Goal: Task Accomplishment & Management: Use online tool/utility

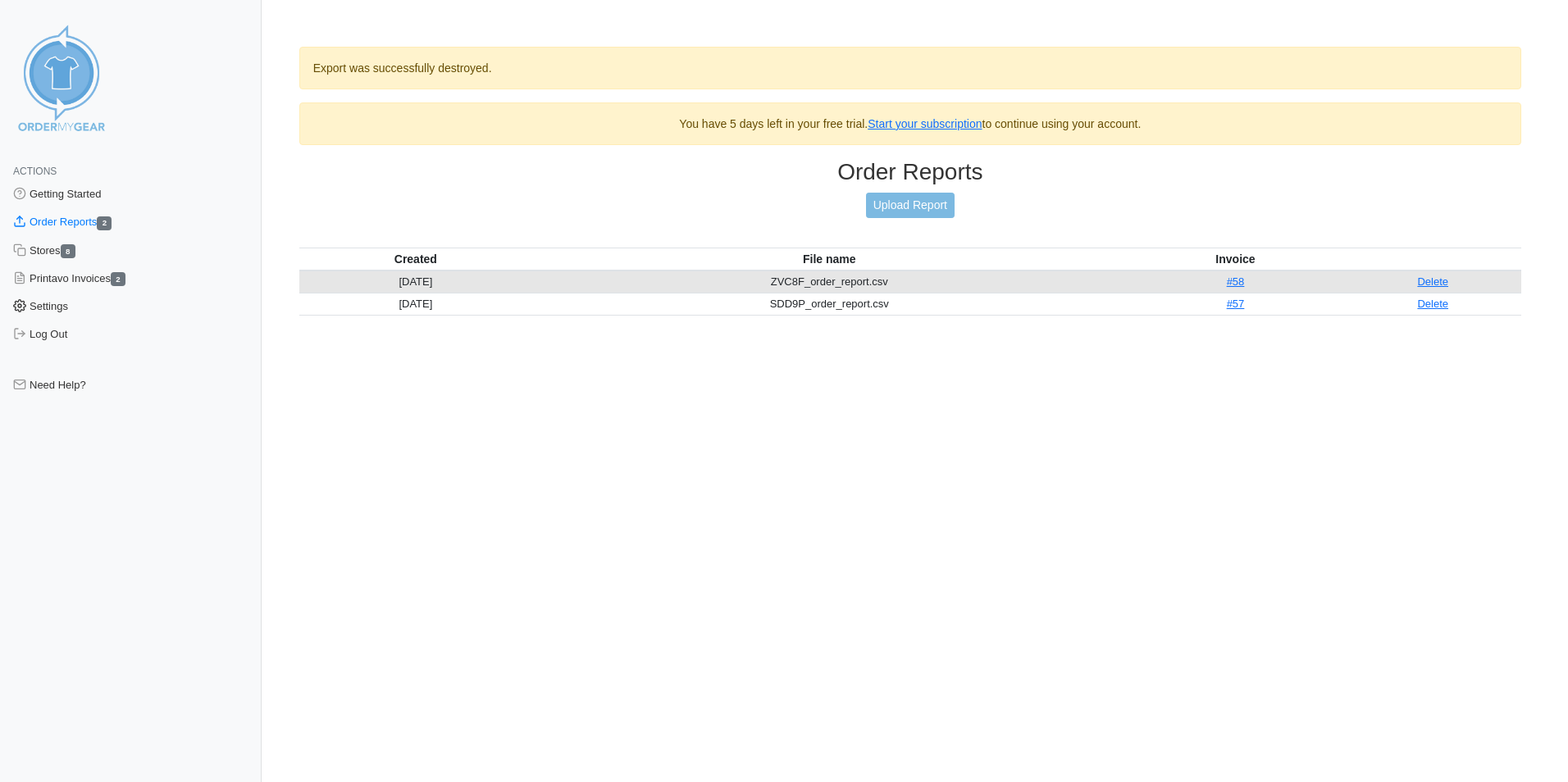
click at [65, 309] on link "Settings" at bounding box center [131, 306] width 262 height 27
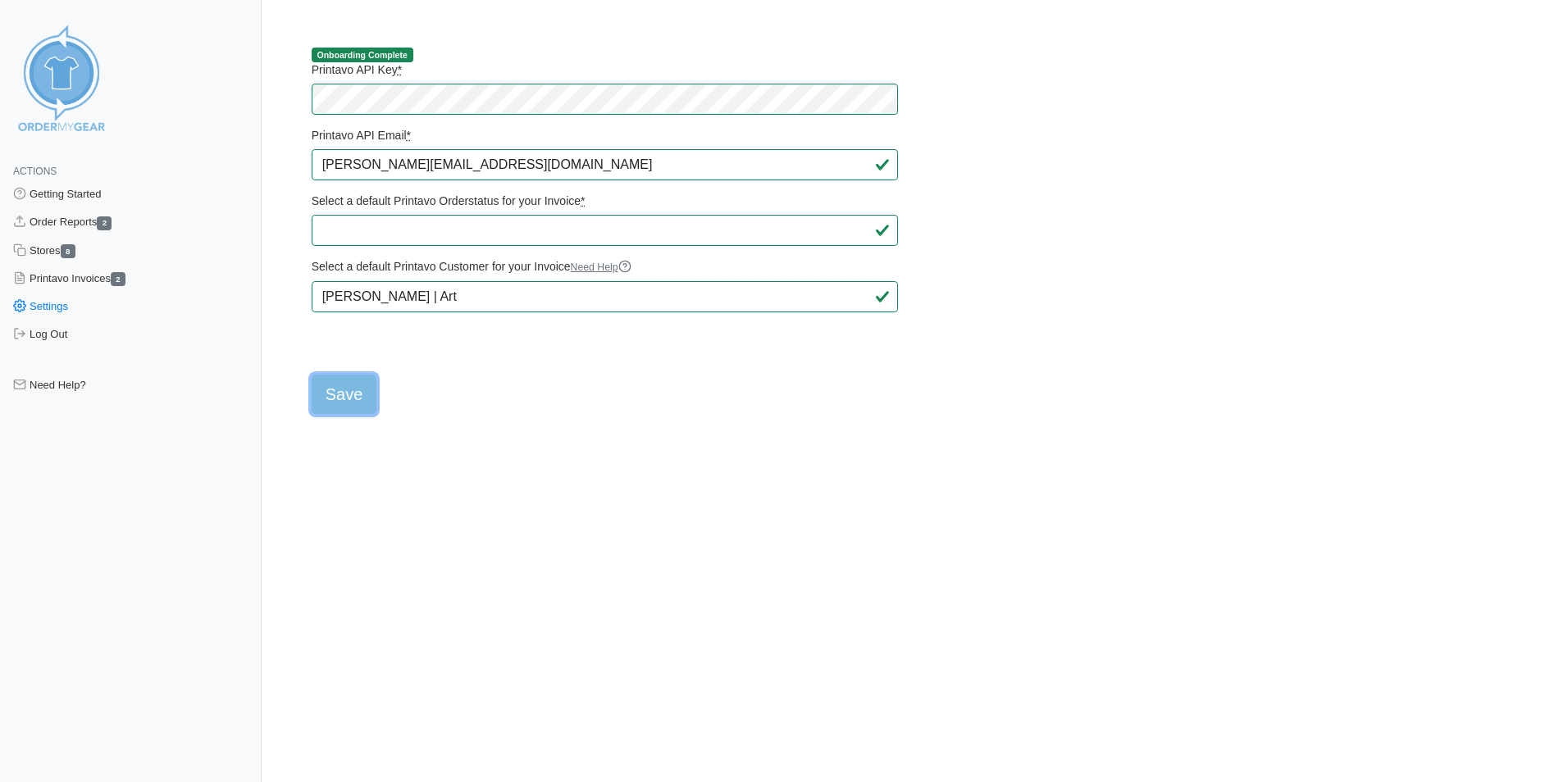
click at [357, 406] on input "Save" at bounding box center [344, 394] width 66 height 39
type input "Saving..."
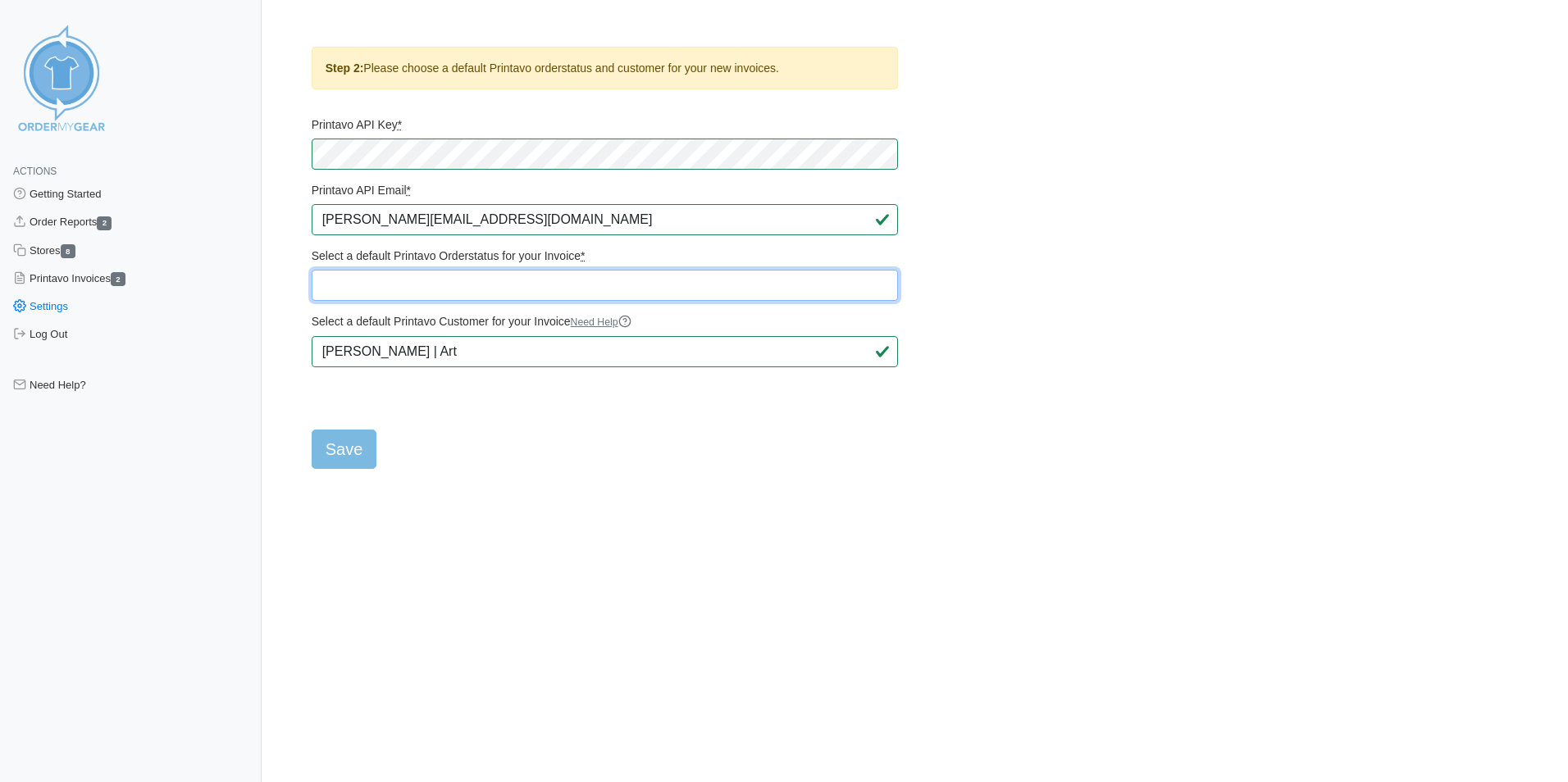
click at [457, 281] on select "Quote Quote Approval Sent Quote Approved Ready for Art Art Complete Art Approva…" at bounding box center [605, 286] width 587 height 31
select select "507802"
click at [312, 270] on select "Quote Quote Approval Sent Quote Approved Ready for Art Art Complete Art Approva…" at bounding box center [605, 286] width 587 height 31
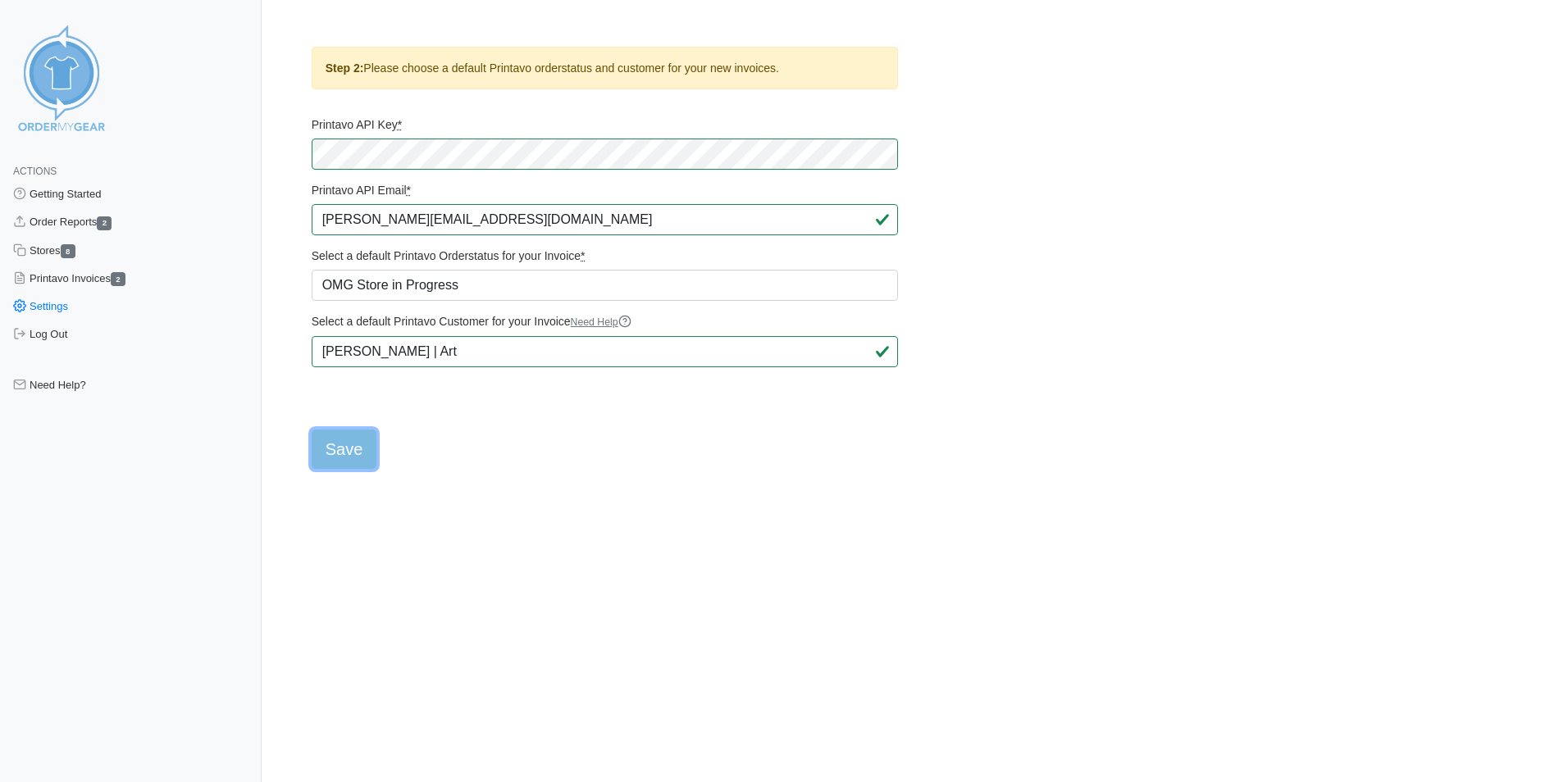
click at [355, 449] on input "Save" at bounding box center [344, 449] width 66 height 39
type input "Saving..."
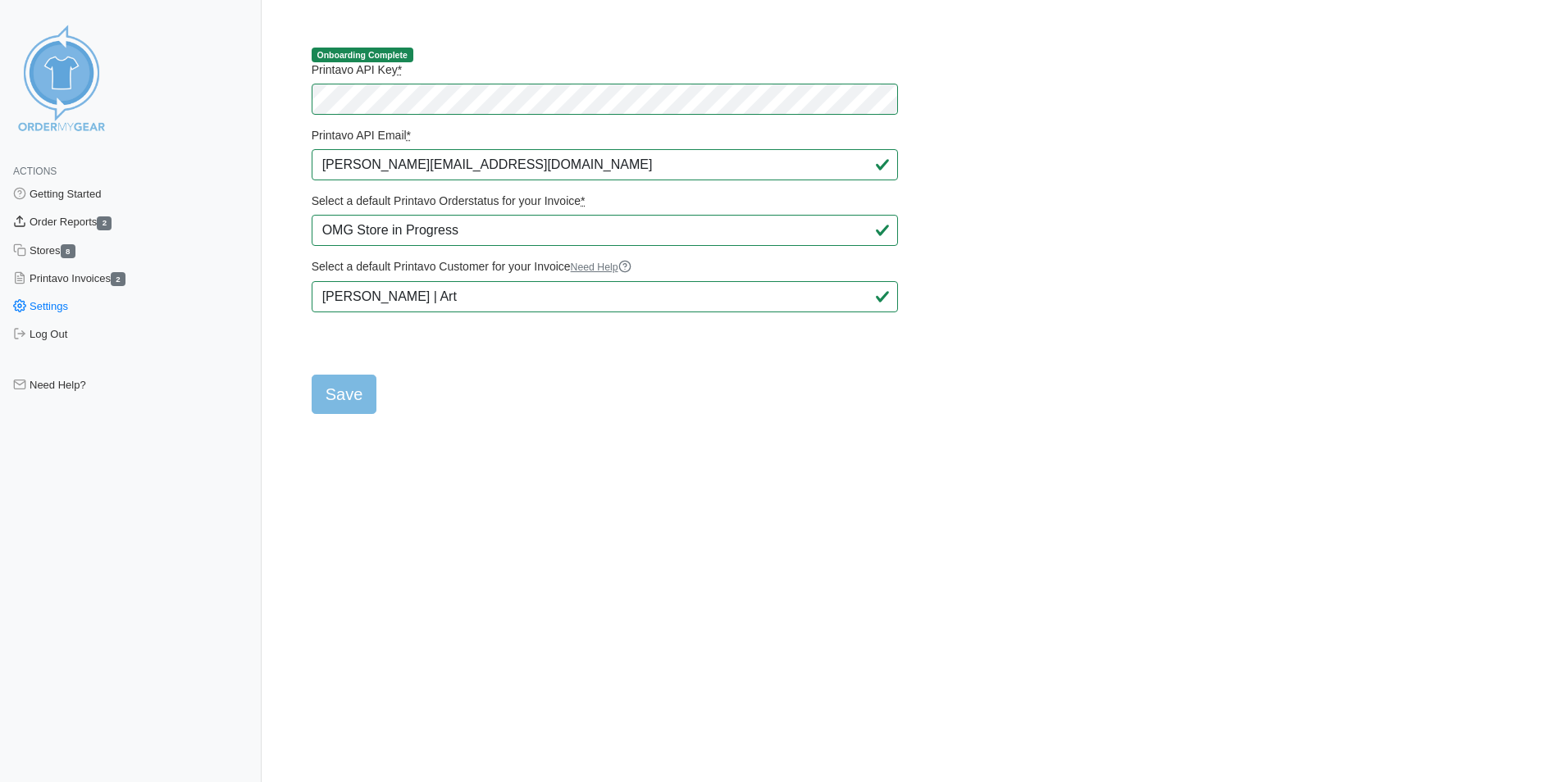
click at [87, 221] on link "Order Reports 2" at bounding box center [131, 222] width 262 height 27
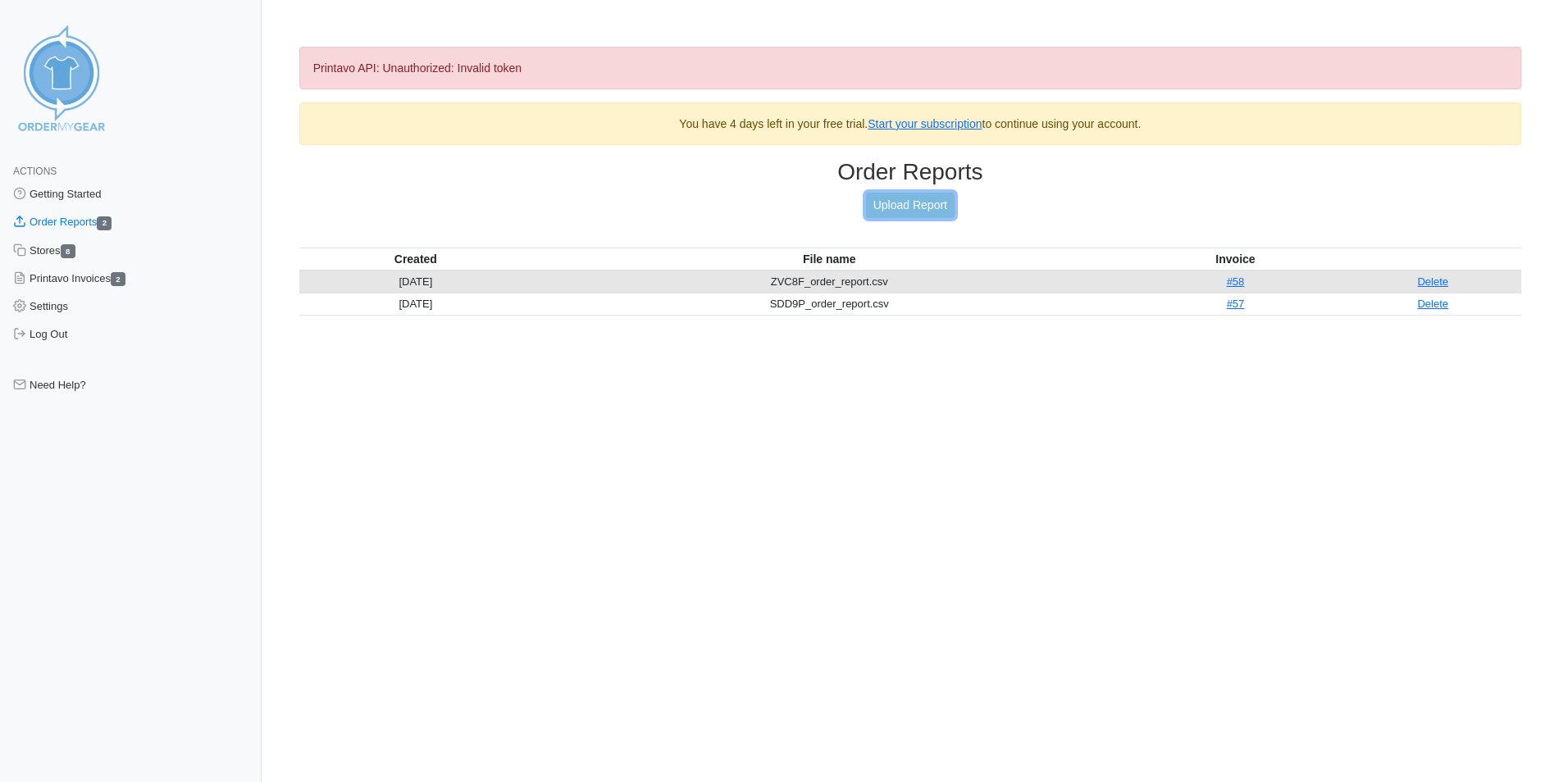
click at [894, 205] on link "Upload Report" at bounding box center [911, 205] width 88 height 26
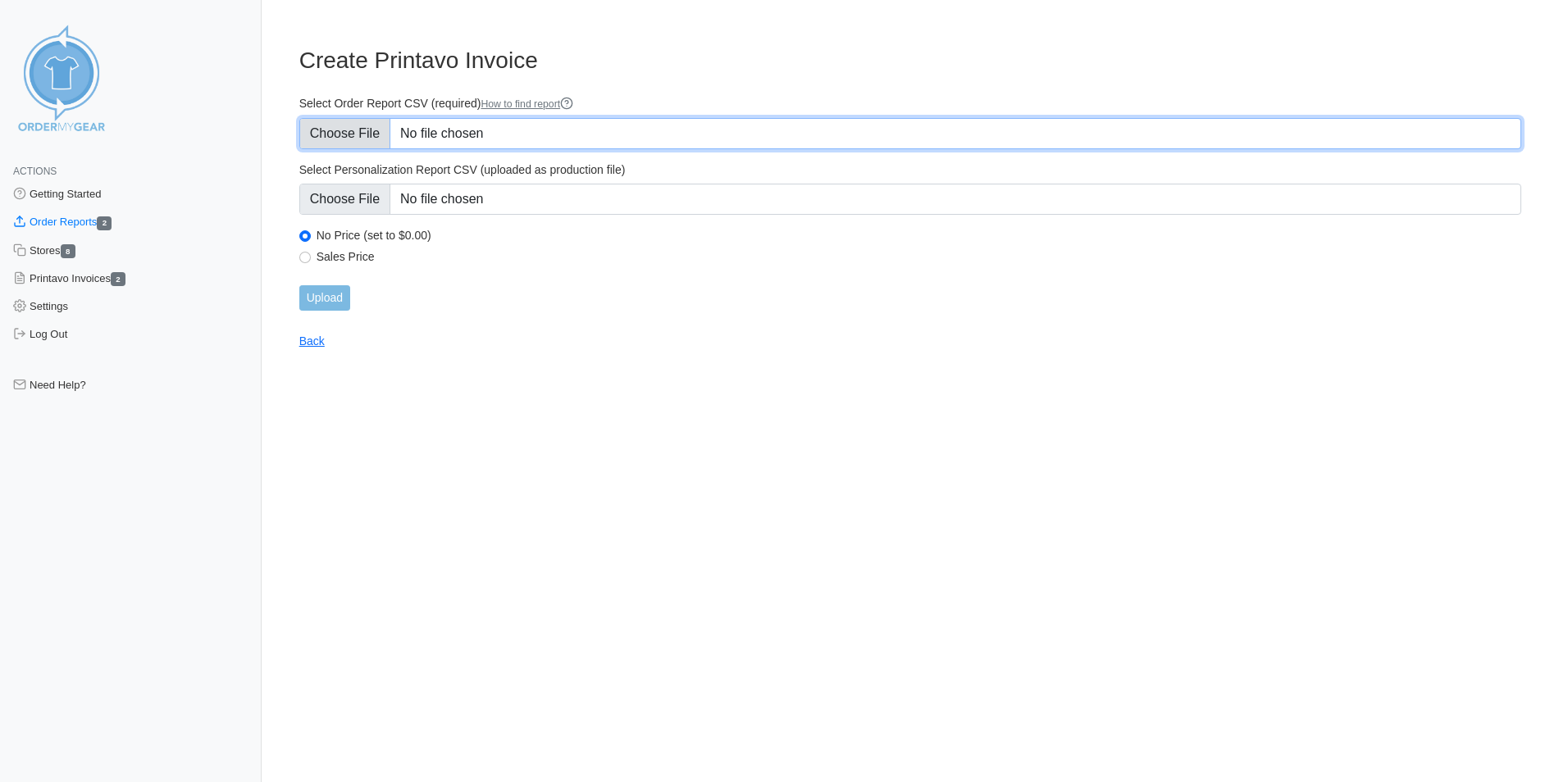
click at [365, 137] on input "Select Order Report CSV (required) How to find report" at bounding box center [910, 133] width 1222 height 31
type input "C:\fakepath\AXTC8_order_report (1).csv"
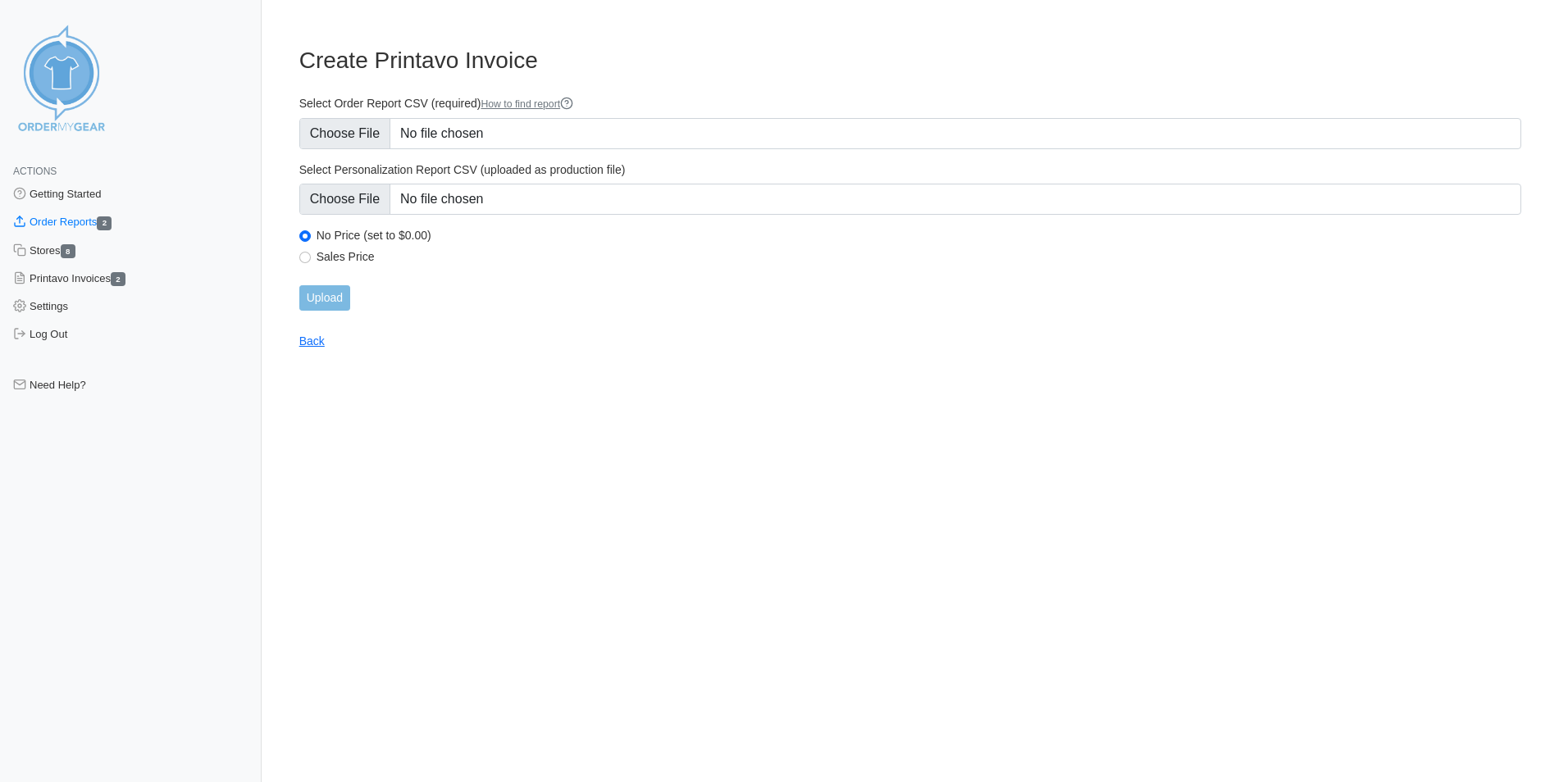
click at [354, 257] on label "Sales Price" at bounding box center [919, 256] width 1205 height 15
click at [311, 257] on input "Sales Price" at bounding box center [305, 258] width 12 height 12
radio input "true"
click at [336, 299] on input "Upload" at bounding box center [325, 298] width 51 height 26
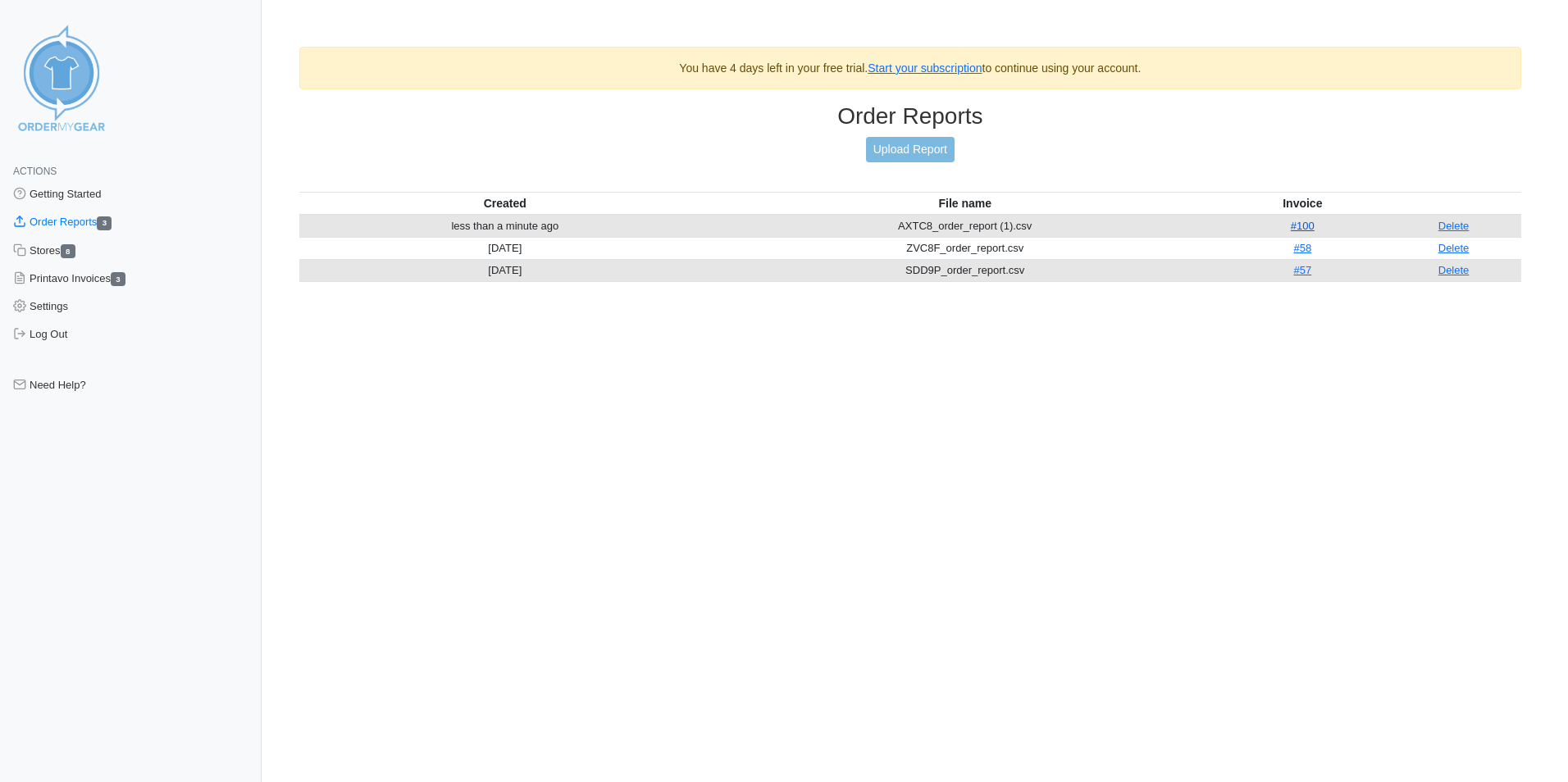
click at [1305, 225] on link "#100" at bounding box center [1302, 226] width 24 height 13
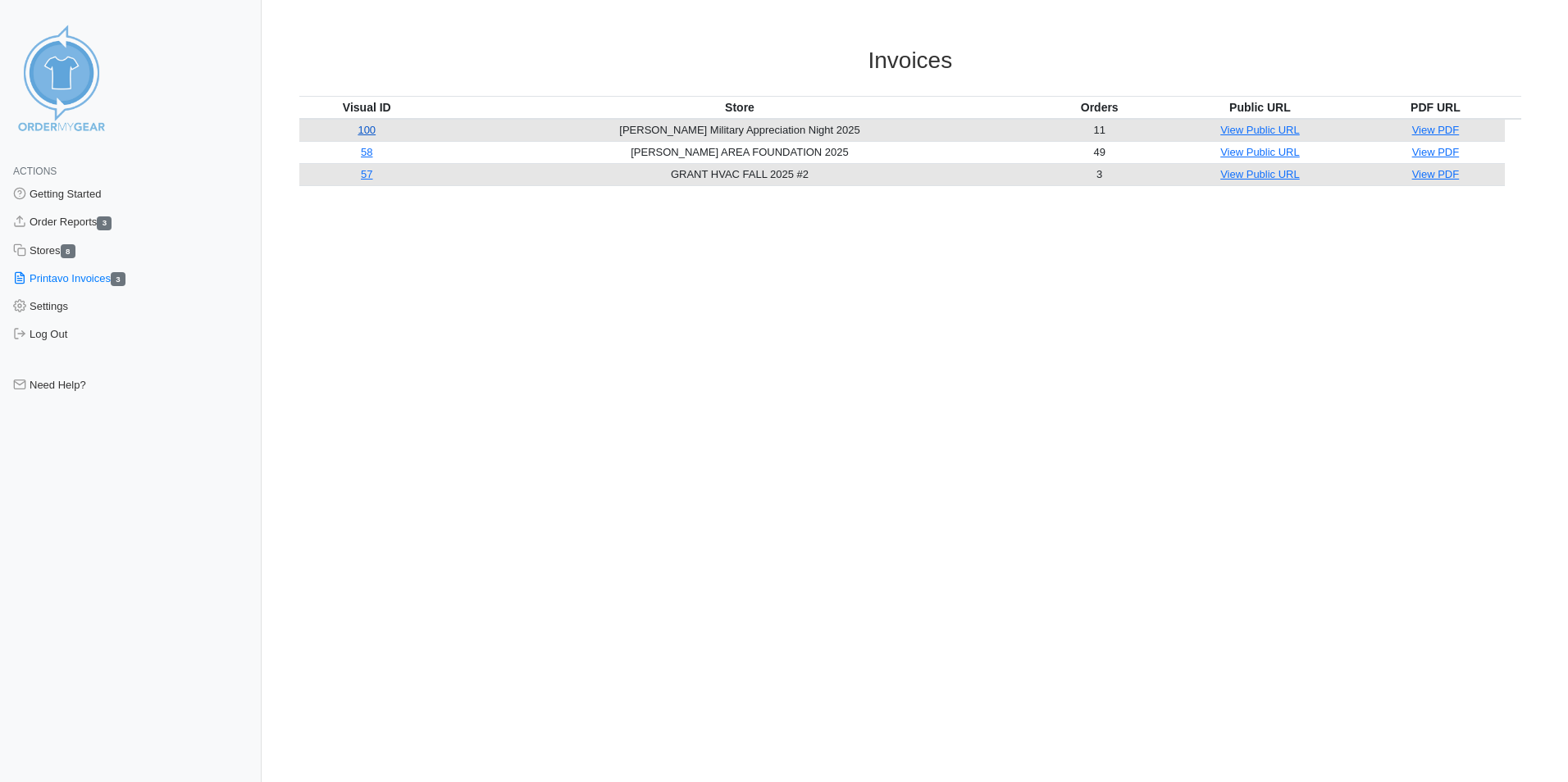
click at [376, 130] on link "100" at bounding box center [366, 130] width 18 height 13
click at [70, 307] on link "Settings" at bounding box center [131, 306] width 262 height 27
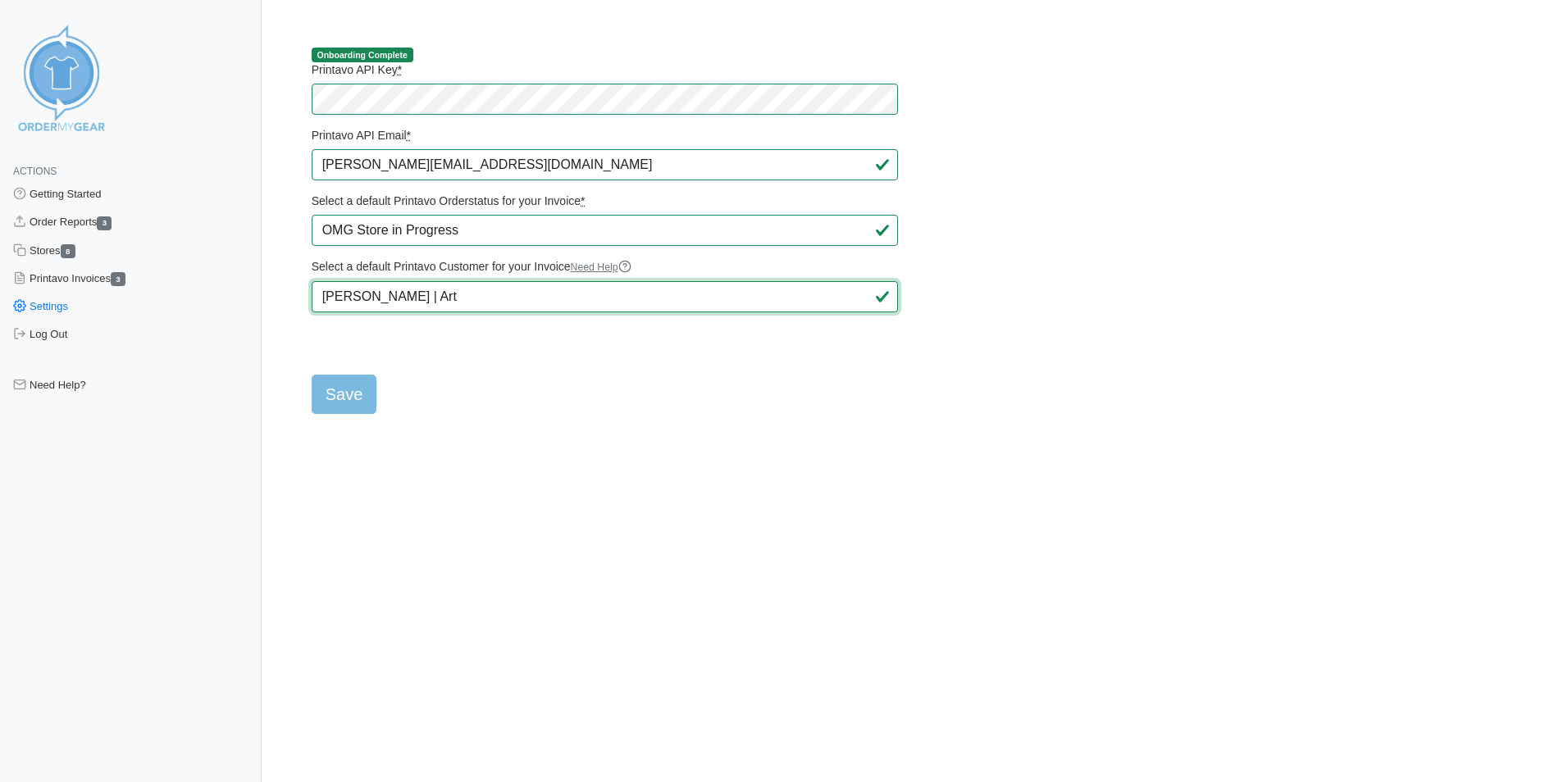
click at [405, 293] on input "Ryan Flanagan | Art" at bounding box center [605, 297] width 587 height 31
click at [514, 295] on input "Ryan Flanagan | Art" at bounding box center [605, 297] width 587 height 31
drag, startPoint x: 593, startPoint y: 297, endPoint x: 306, endPoint y: 296, distance: 287.0
click at [306, 296] on div "Onboarding Complete Printavo API Key * Printavo API Email * ryan@billslockerroo…" at bounding box center [604, 231] width 611 height 367
type input "r"
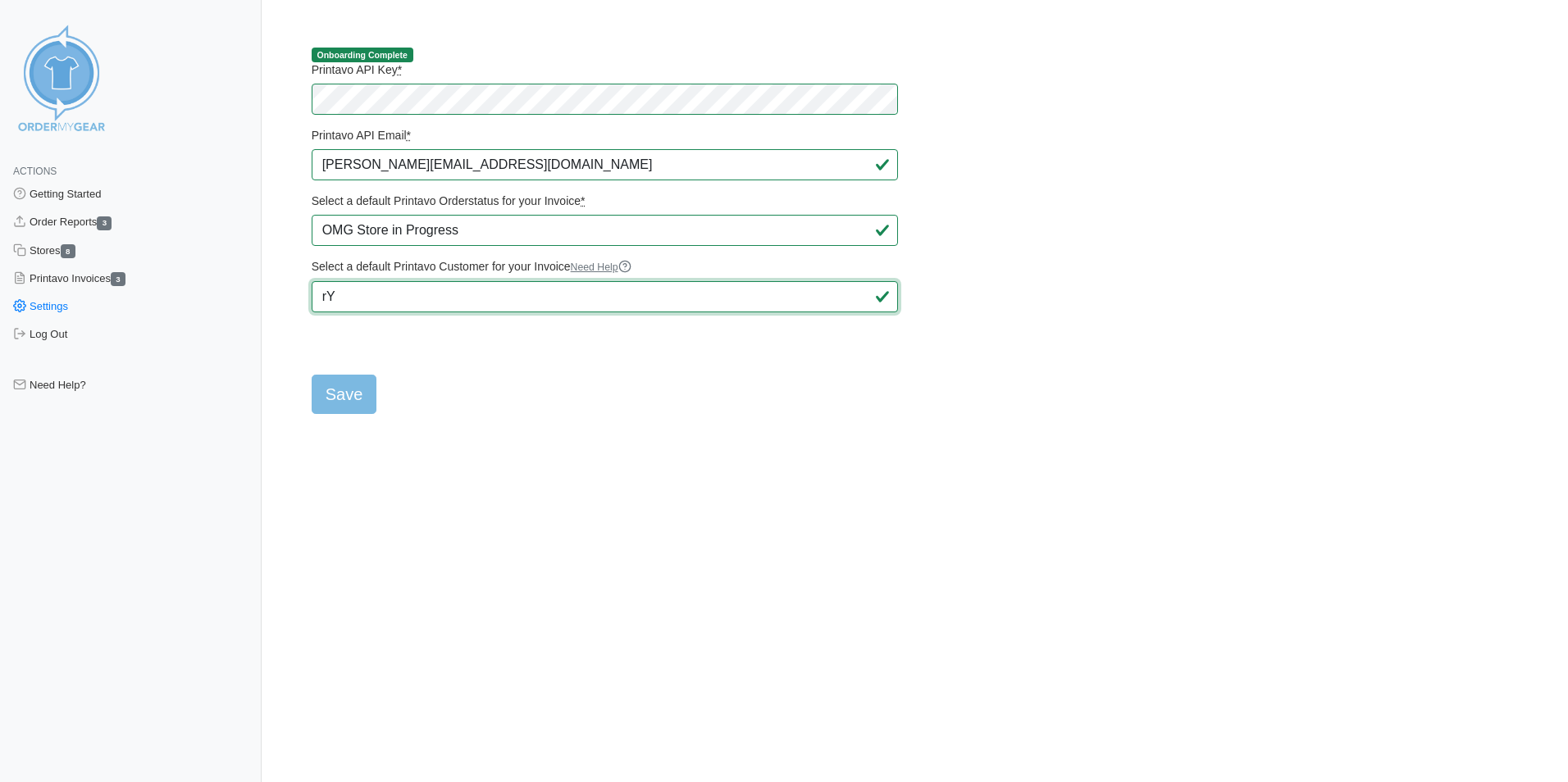
type input "r"
type input "R"
type input "j"
type input "Ryan Jinks"
click at [333, 396] on input "Save" at bounding box center [344, 394] width 66 height 39
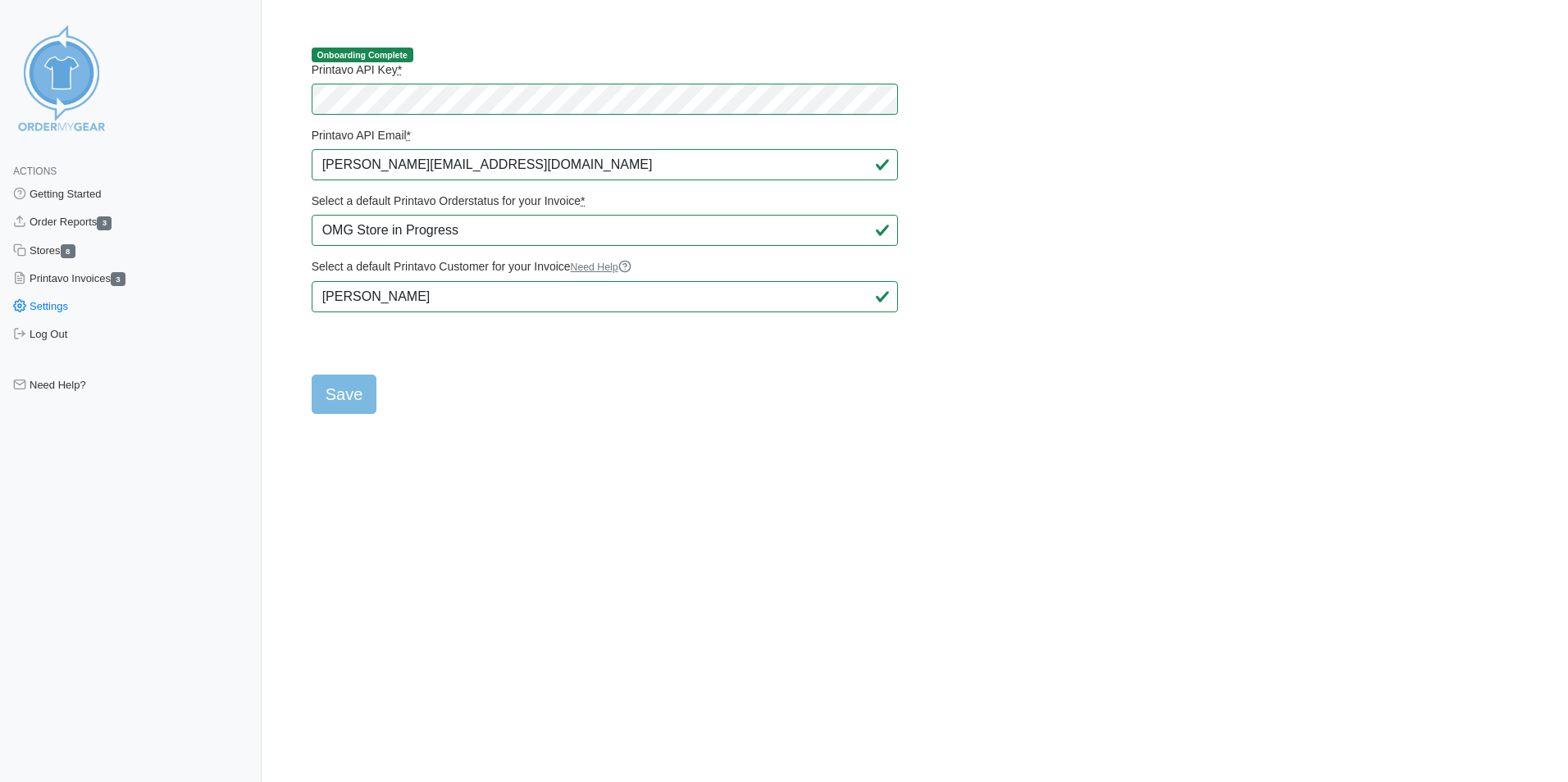
type input "Saving..."
click at [78, 220] on link "Order Reports 3" at bounding box center [131, 222] width 262 height 27
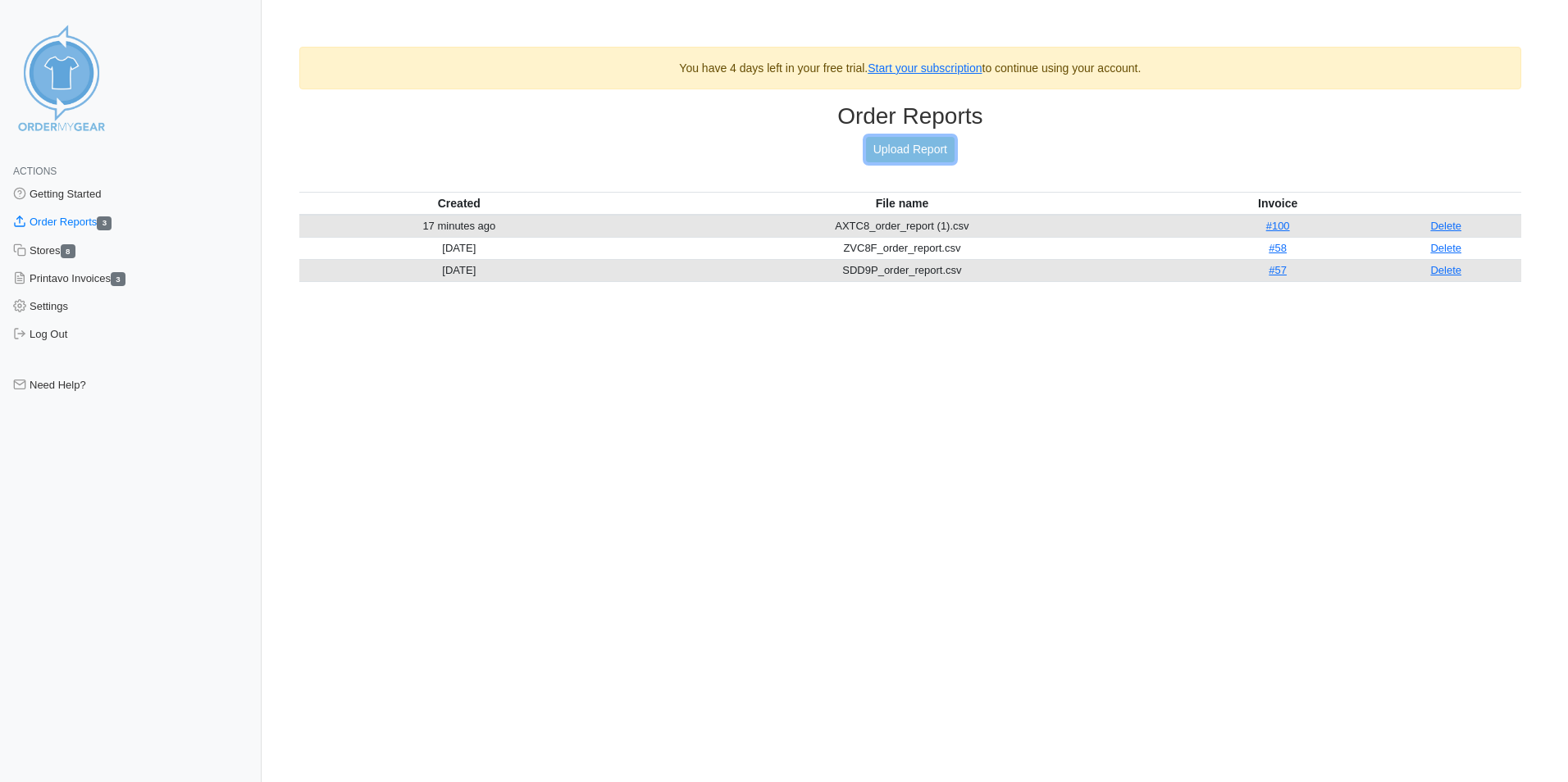
click at [900, 142] on link "Upload Report" at bounding box center [911, 150] width 88 height 26
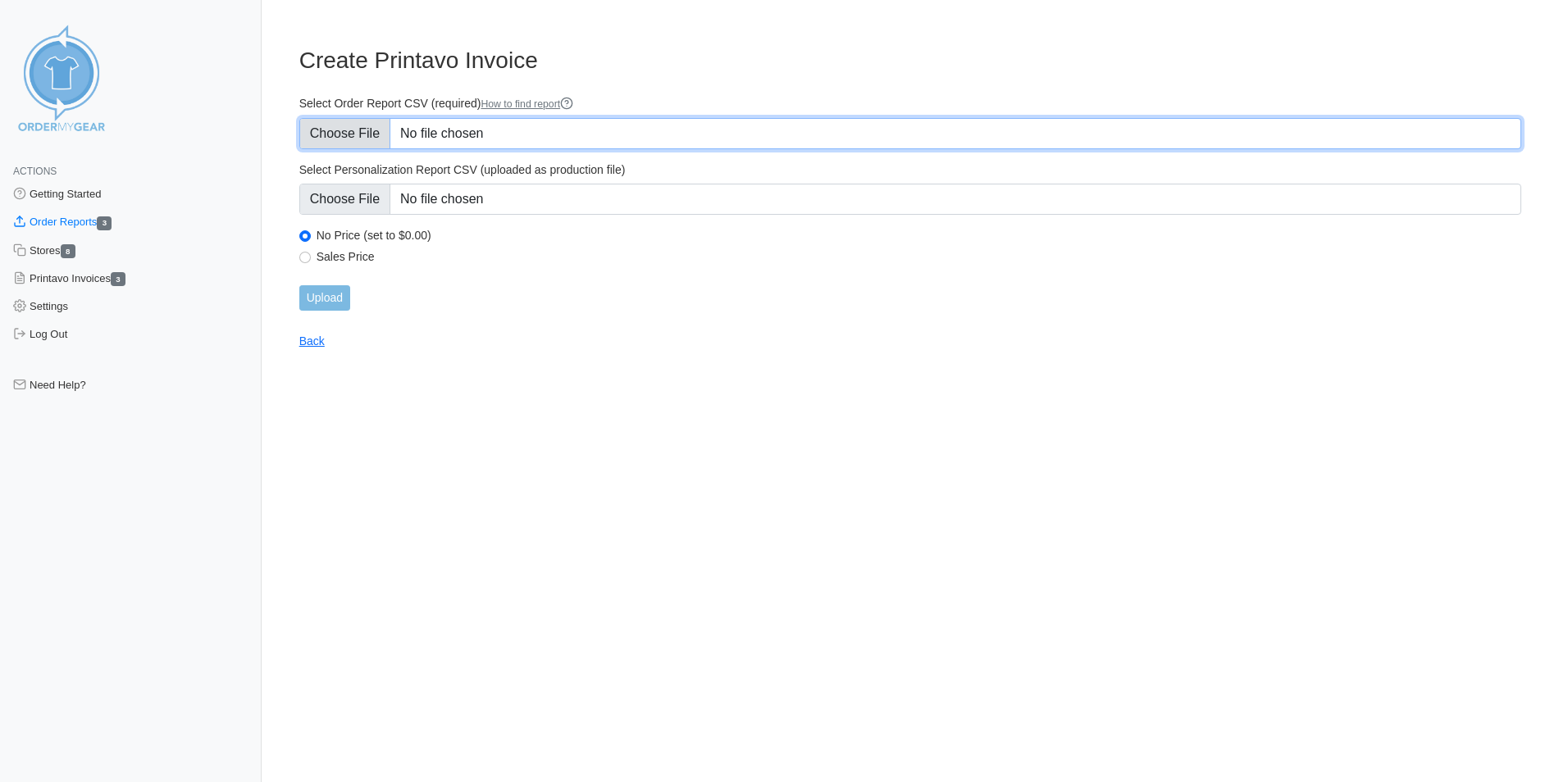
click at [362, 136] on input "Select Order Report CSV (required) How to find report" at bounding box center [910, 133] width 1222 height 31
type input "C:\fakepath\GK9HC_order_report.csv"
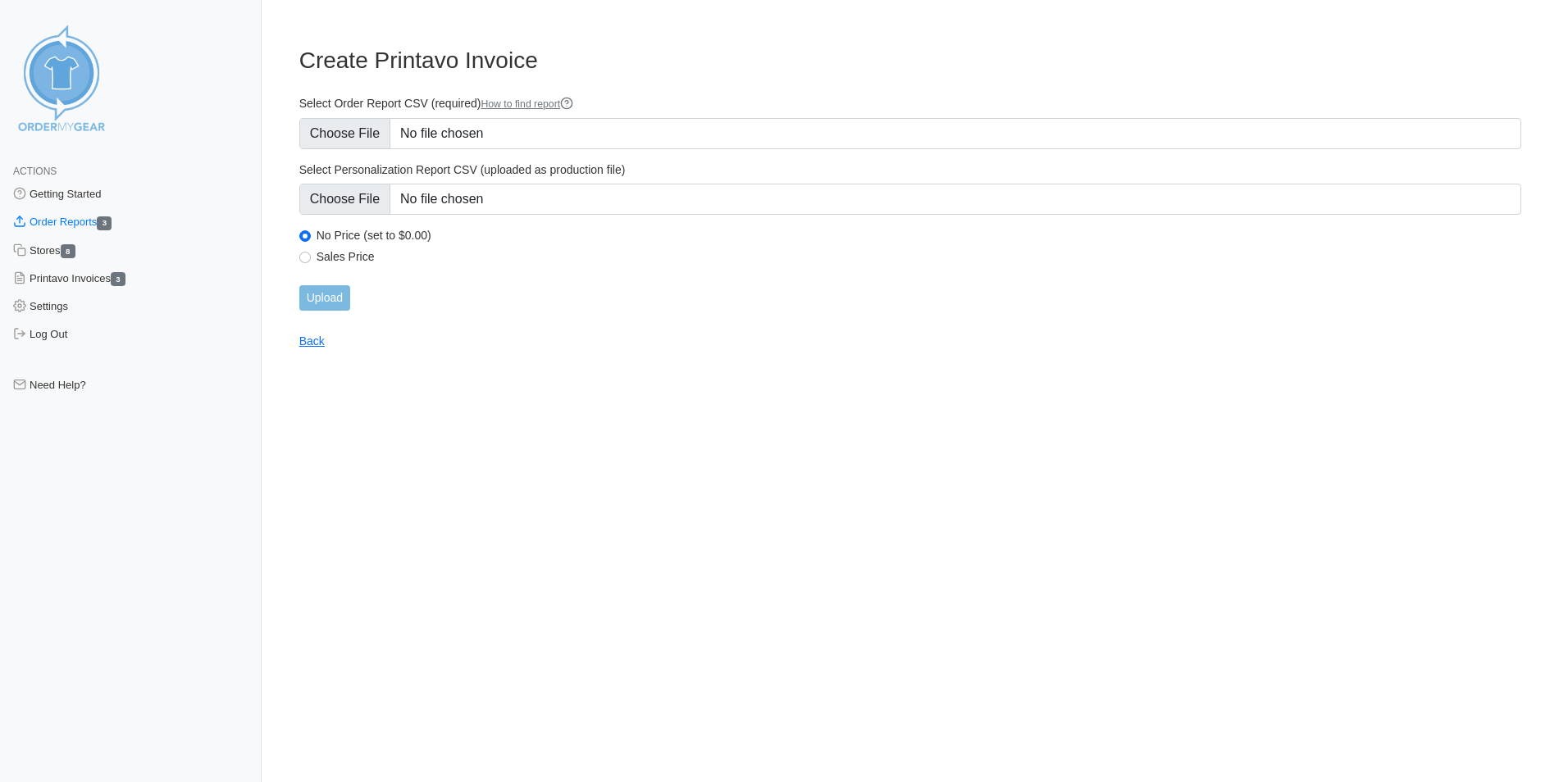
click at [323, 264] on div "Sales Price" at bounding box center [910, 259] width 1222 height 20
click at [317, 257] on label "Sales Price" at bounding box center [919, 256] width 1205 height 15
click at [311, 257] on input "Sales Price" at bounding box center [305, 258] width 12 height 12
radio input "true"
click at [327, 301] on input "Upload" at bounding box center [325, 298] width 51 height 26
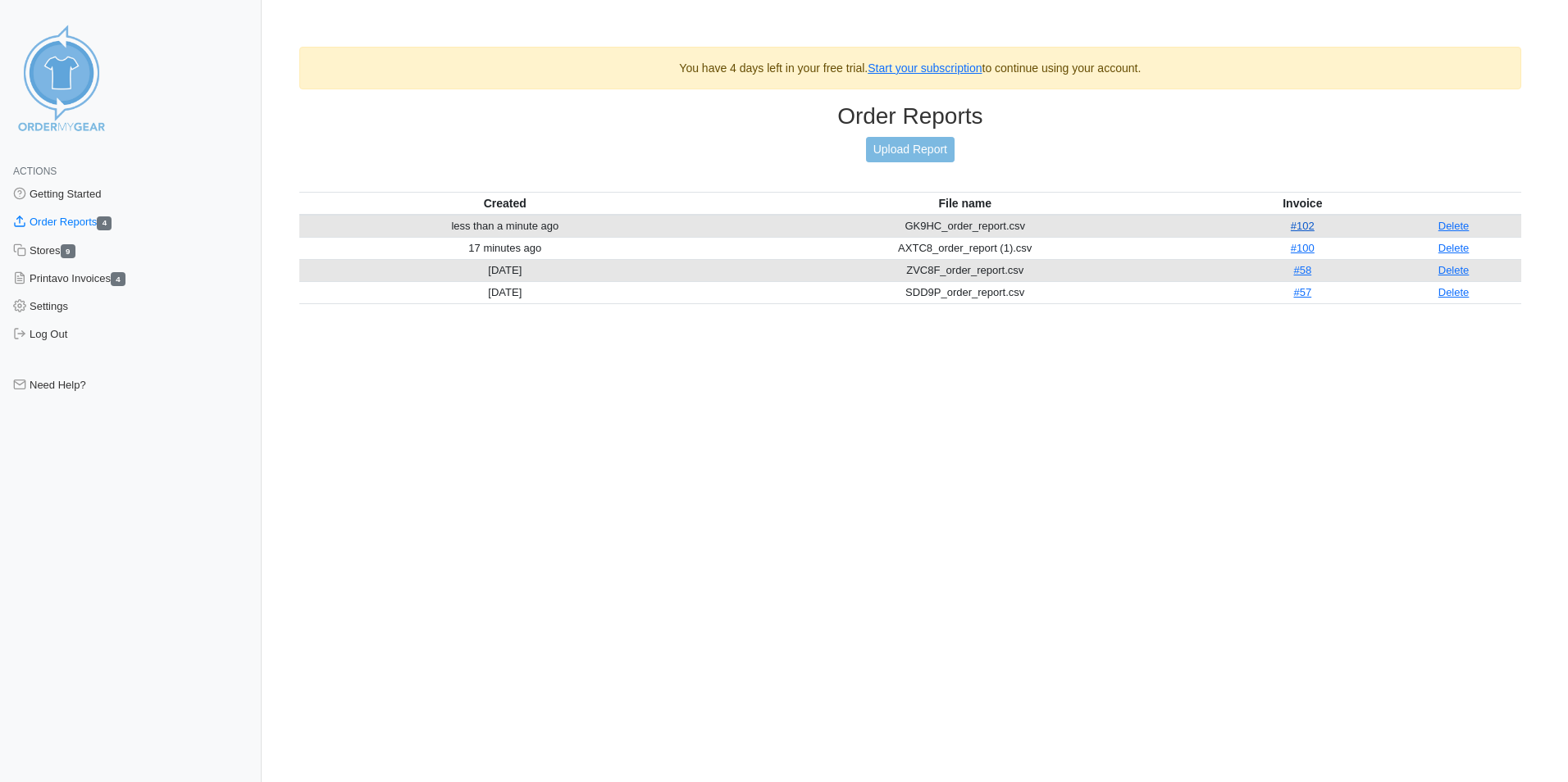
click at [1310, 222] on link "#102" at bounding box center [1302, 226] width 24 height 13
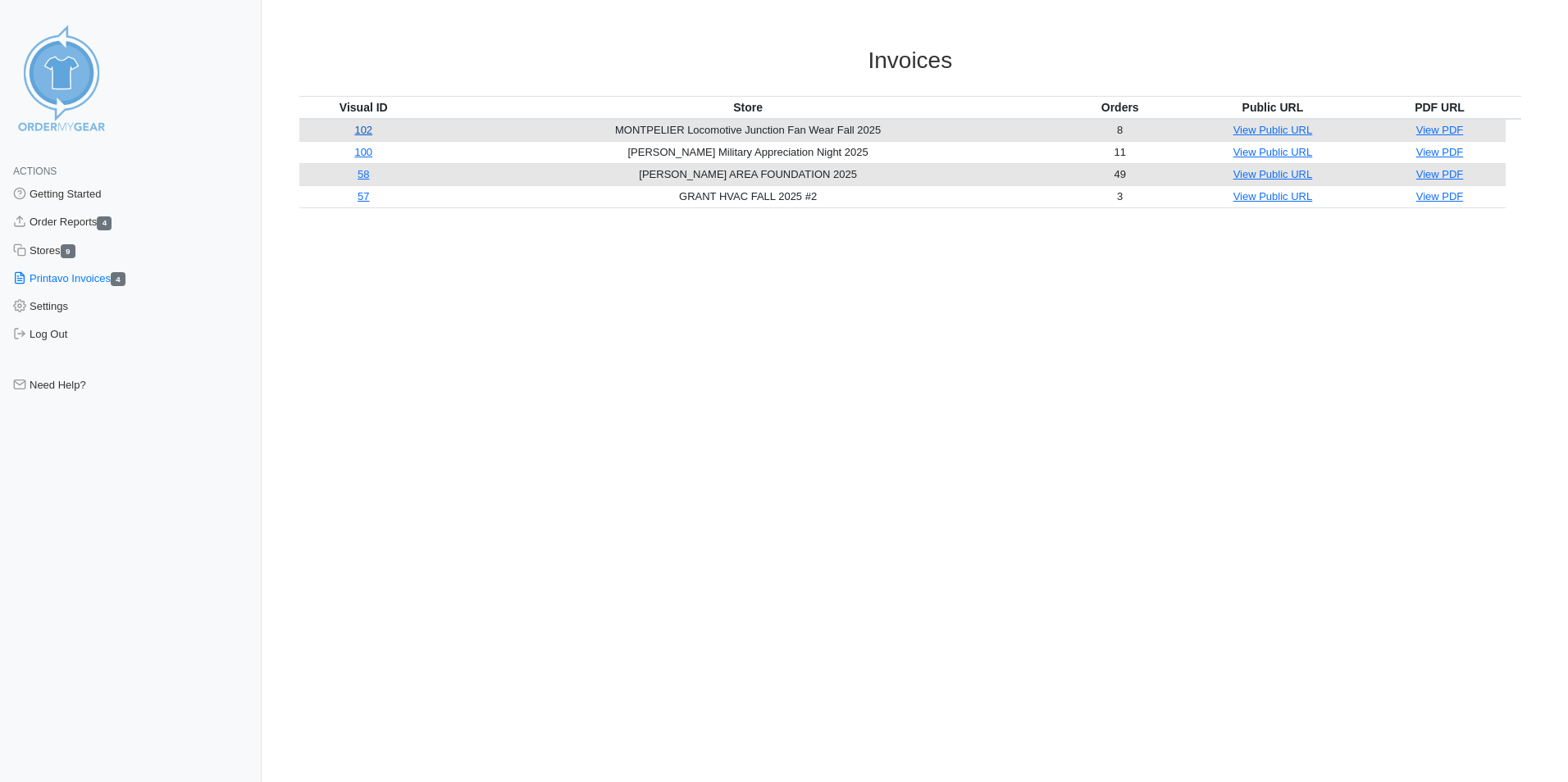
click at [372, 131] on link "102" at bounding box center [363, 130] width 18 height 13
click at [64, 307] on link "Settings" at bounding box center [131, 306] width 262 height 27
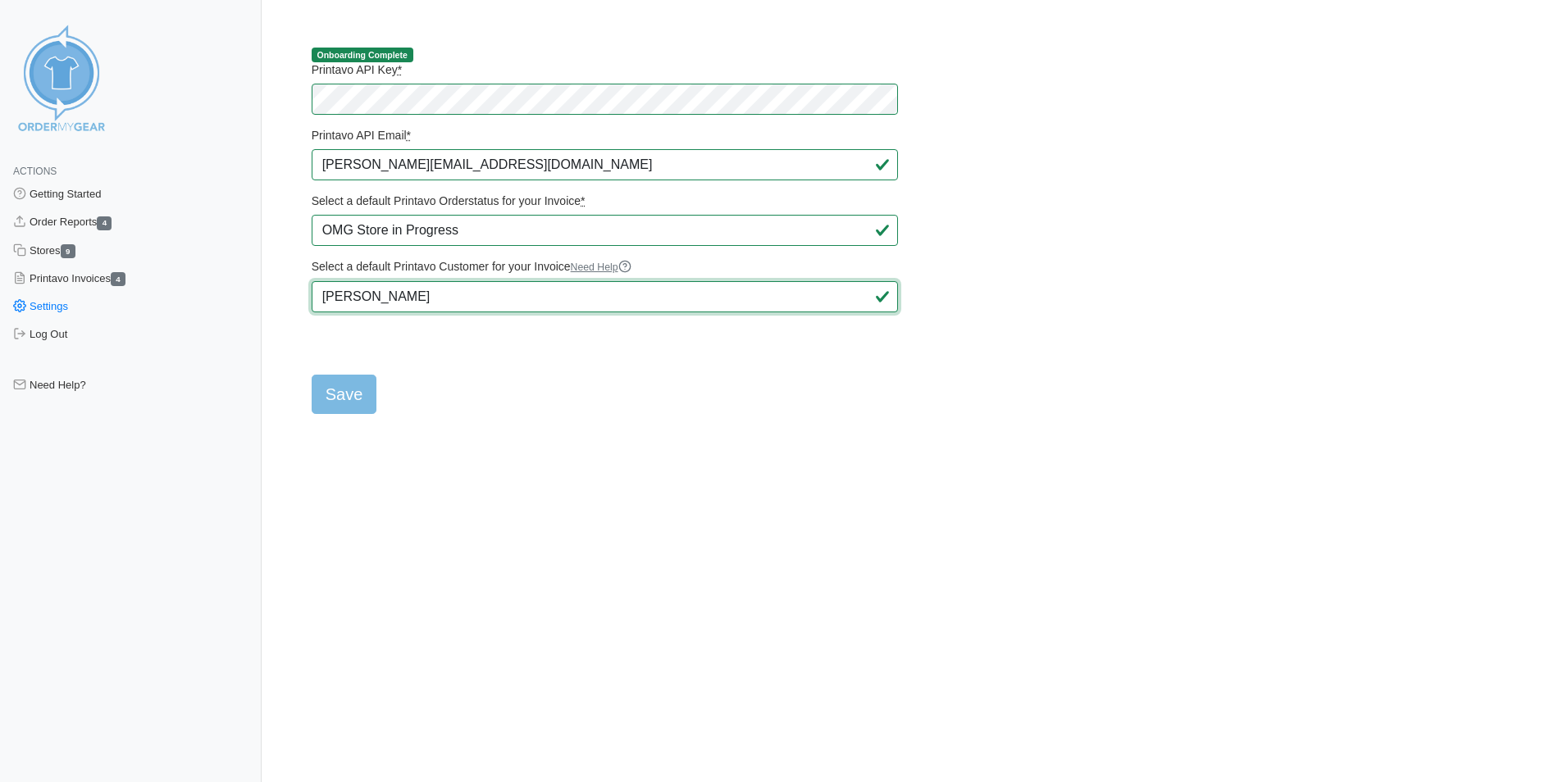
click at [431, 299] on input "Ryan Jinks" at bounding box center [605, 297] width 587 height 31
click at [282, 265] on main "Onboarding Complete Printavo API Key * Printavo API Email * ryan@billslockerroo…" at bounding box center [910, 221] width 1261 height 387
click at [418, 289] on input "Ryan Jinks" at bounding box center [605, 297] width 587 height 31
click at [350, 398] on input "Save" at bounding box center [344, 394] width 66 height 39
type input "Saving..."
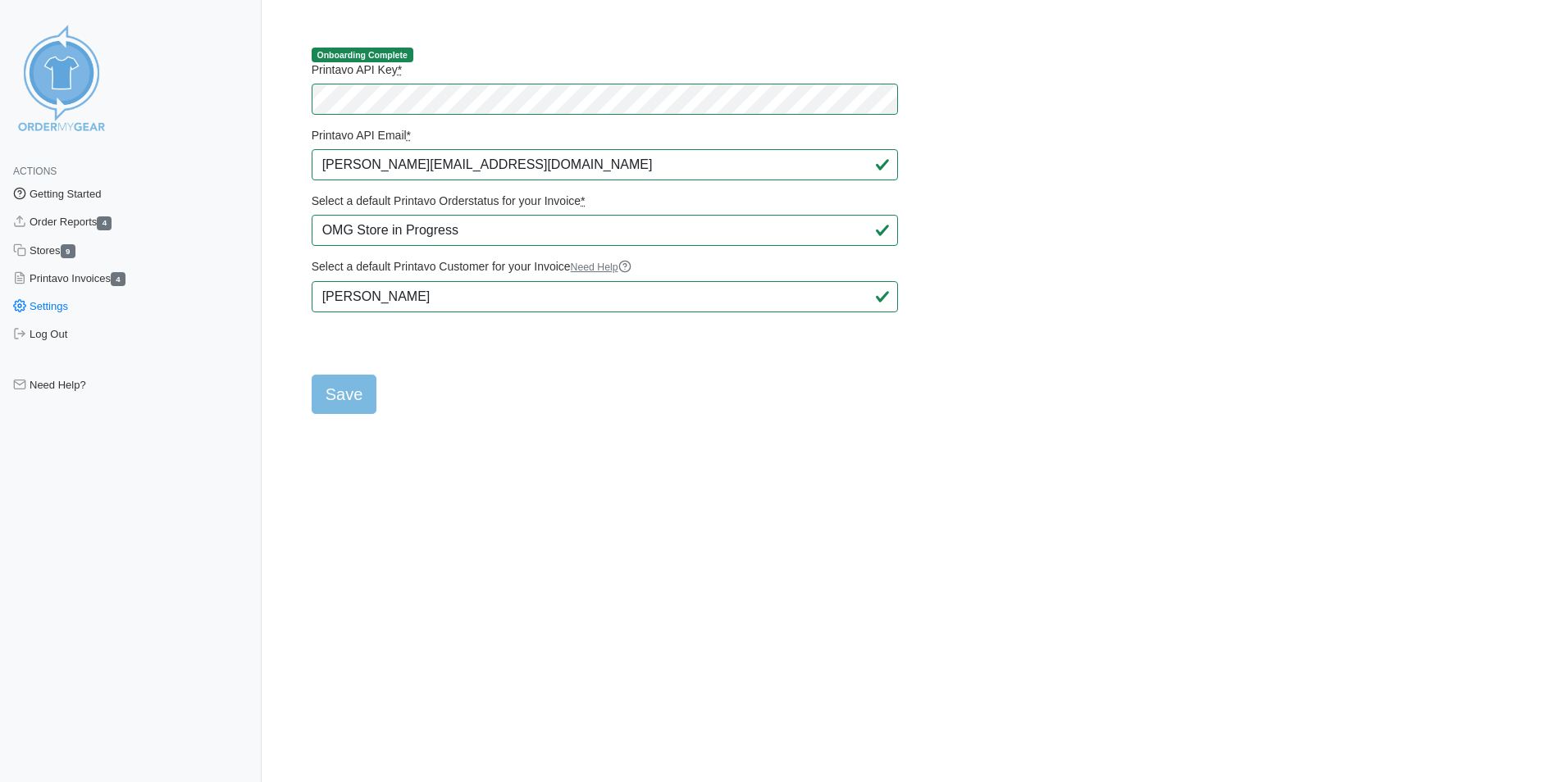
click at [97, 194] on link "Getting Started" at bounding box center [131, 194] width 262 height 27
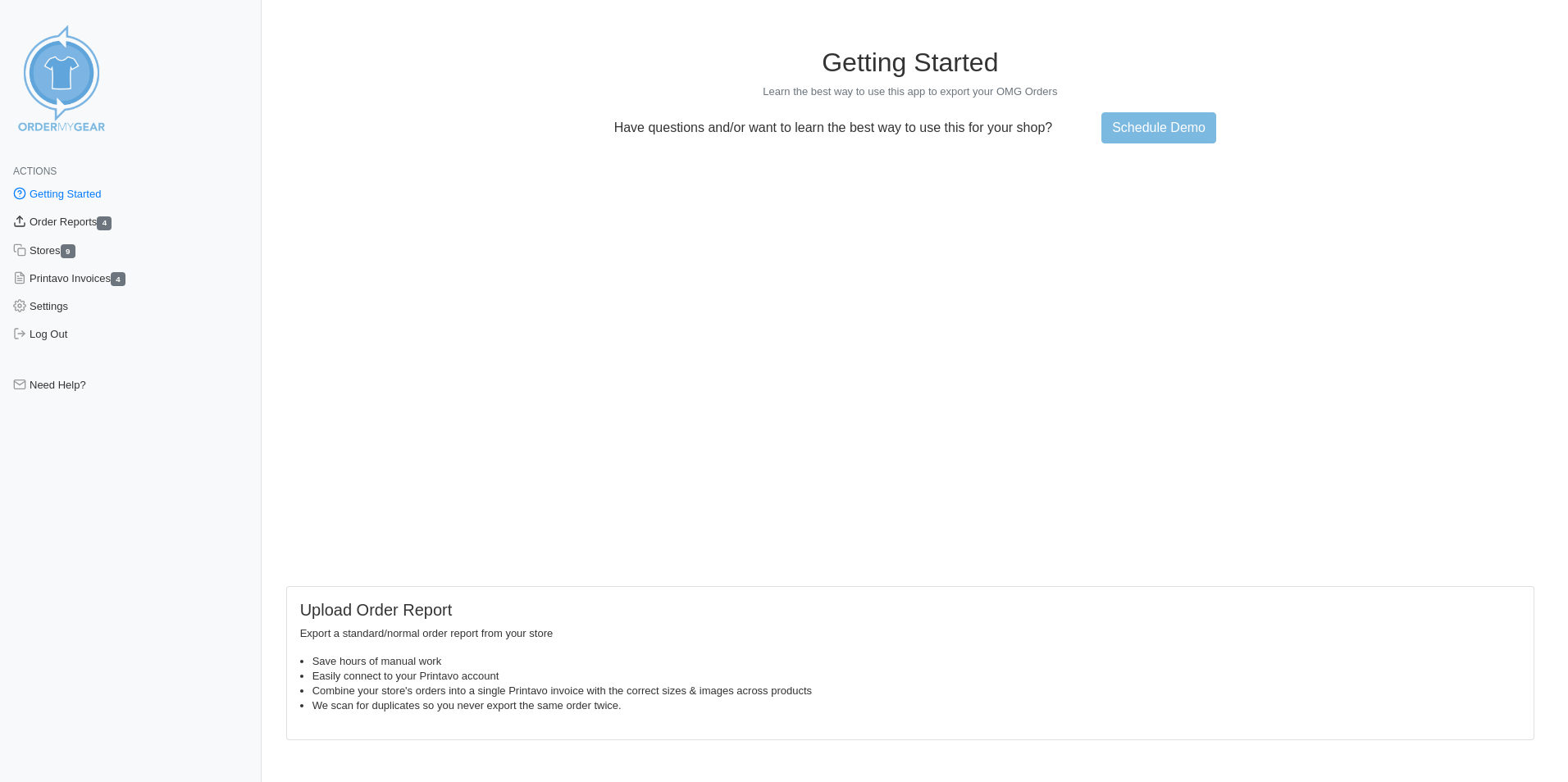
click at [86, 220] on link "Order Reports 4" at bounding box center [131, 222] width 262 height 27
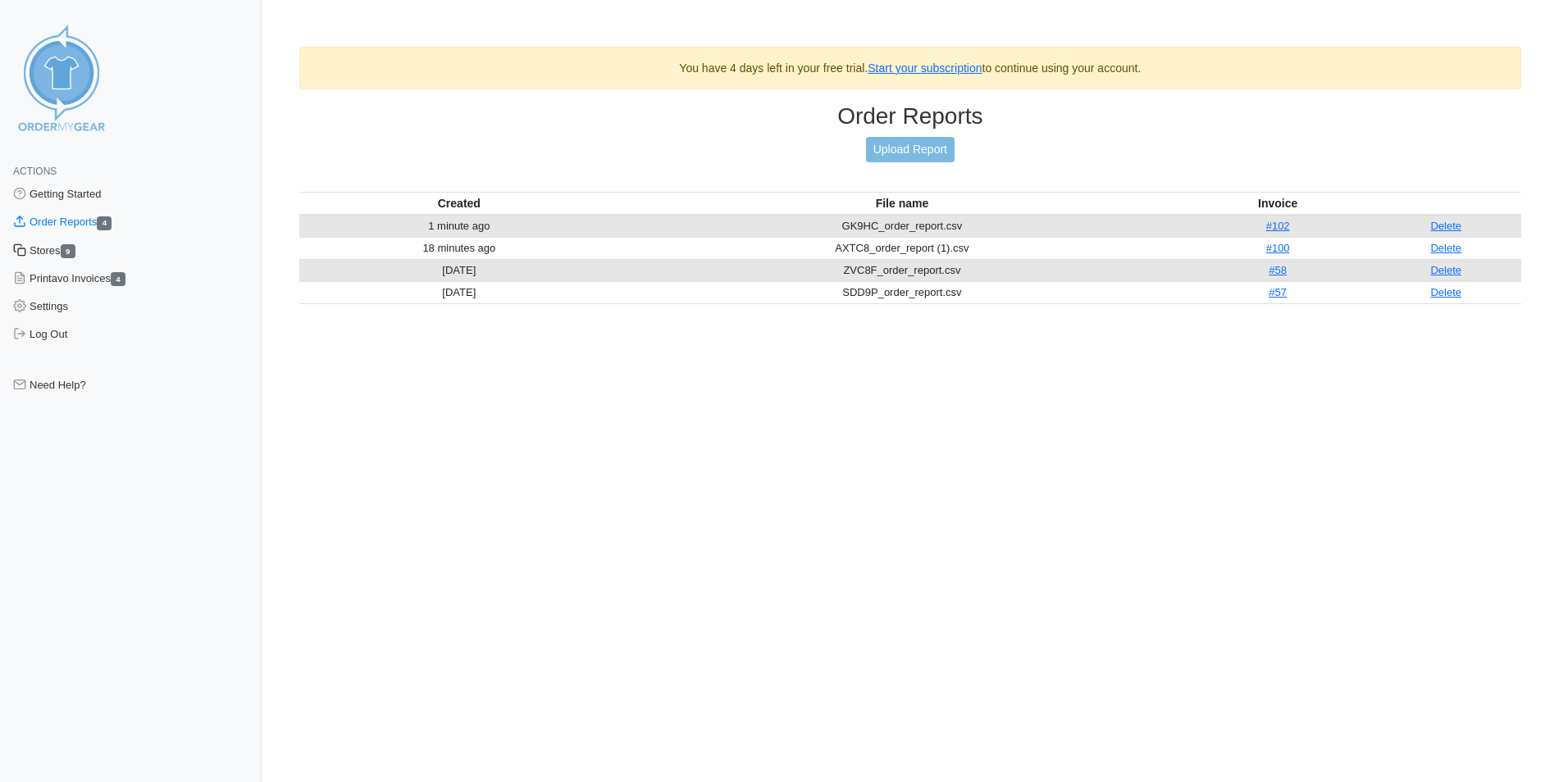
click at [48, 253] on link "Stores 9" at bounding box center [131, 251] width 262 height 27
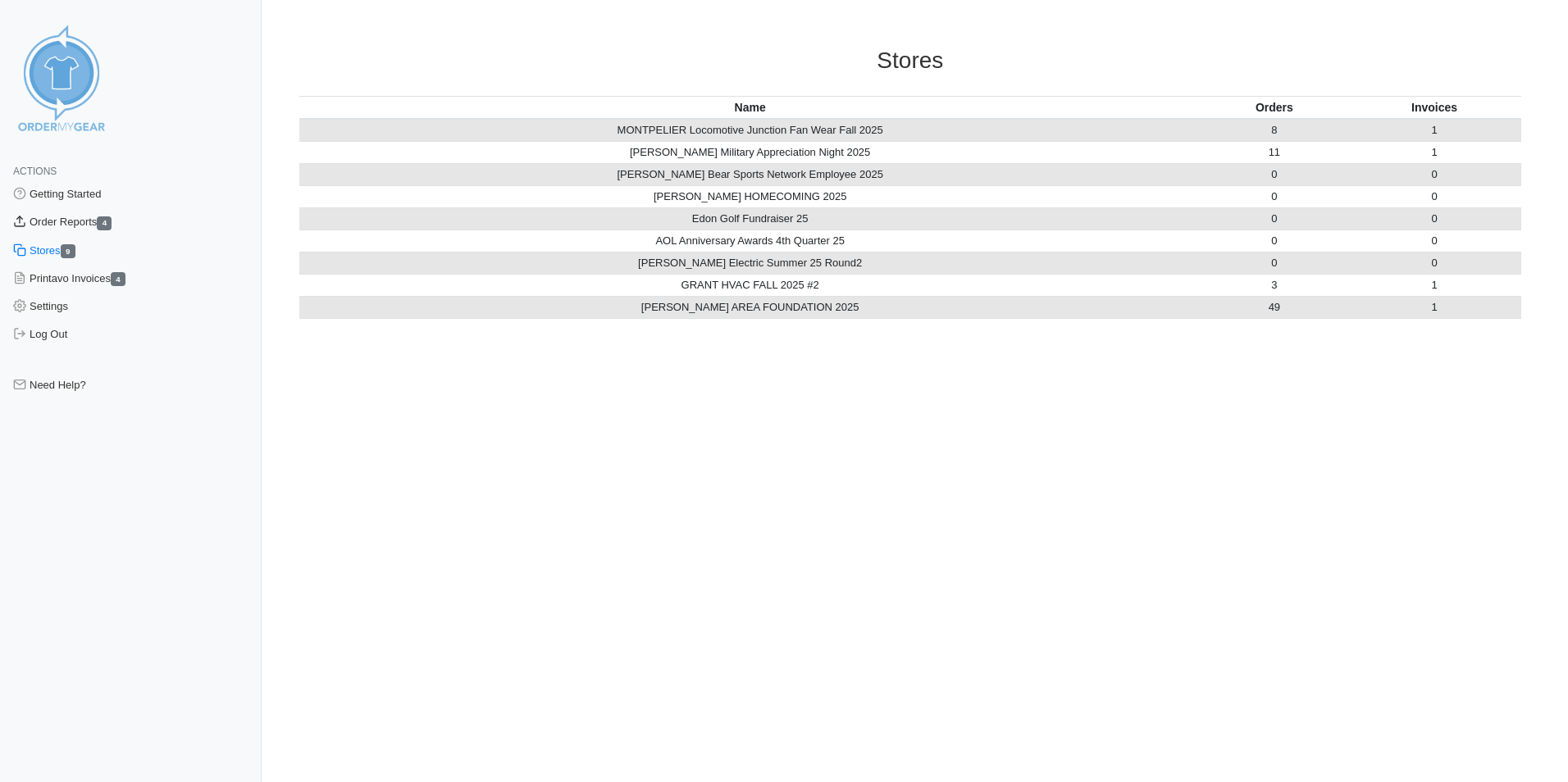
click at [84, 229] on link "Order Reports 4" at bounding box center [131, 222] width 262 height 27
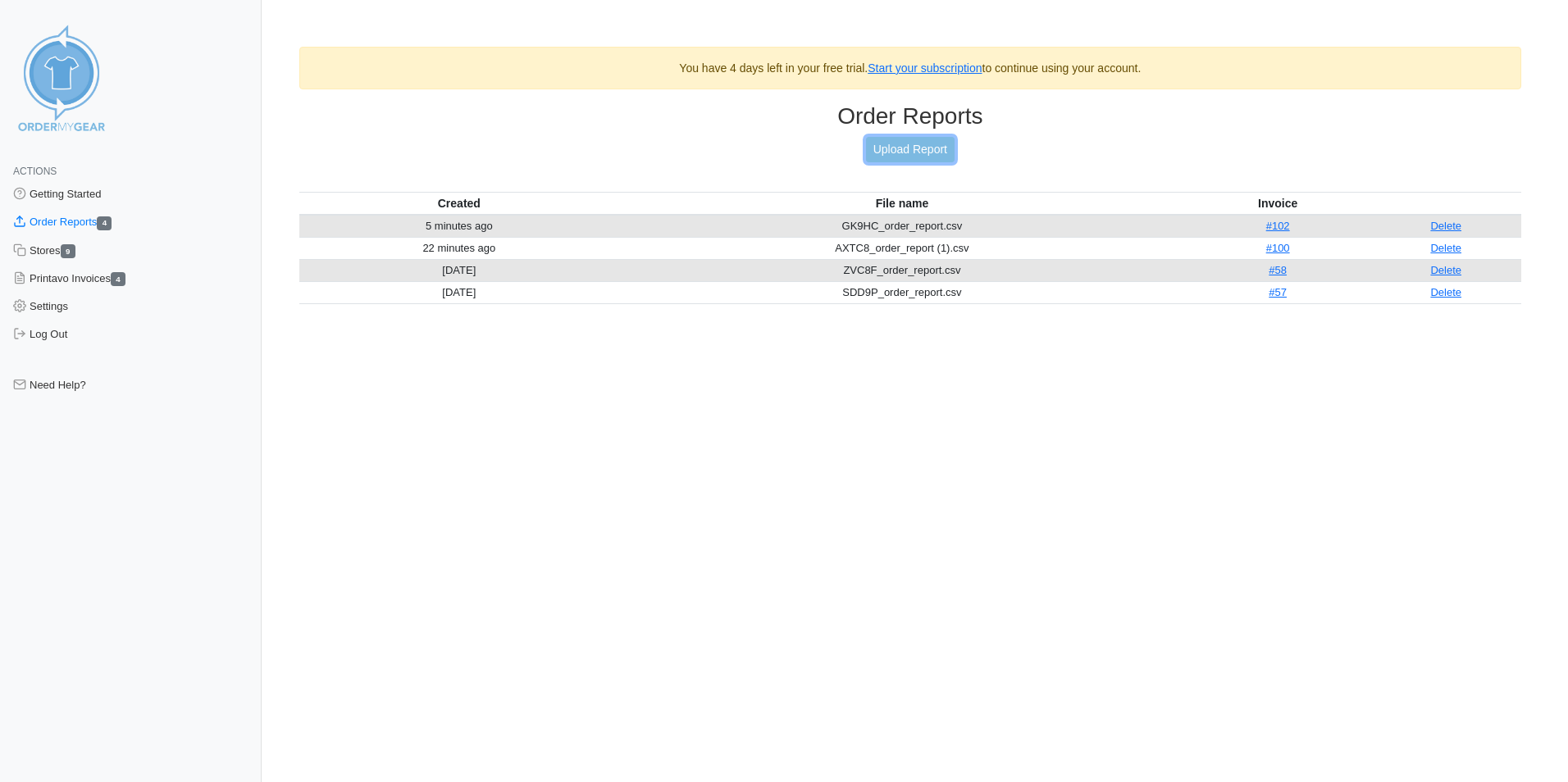
click at [906, 147] on link "Upload Report" at bounding box center [911, 150] width 88 height 26
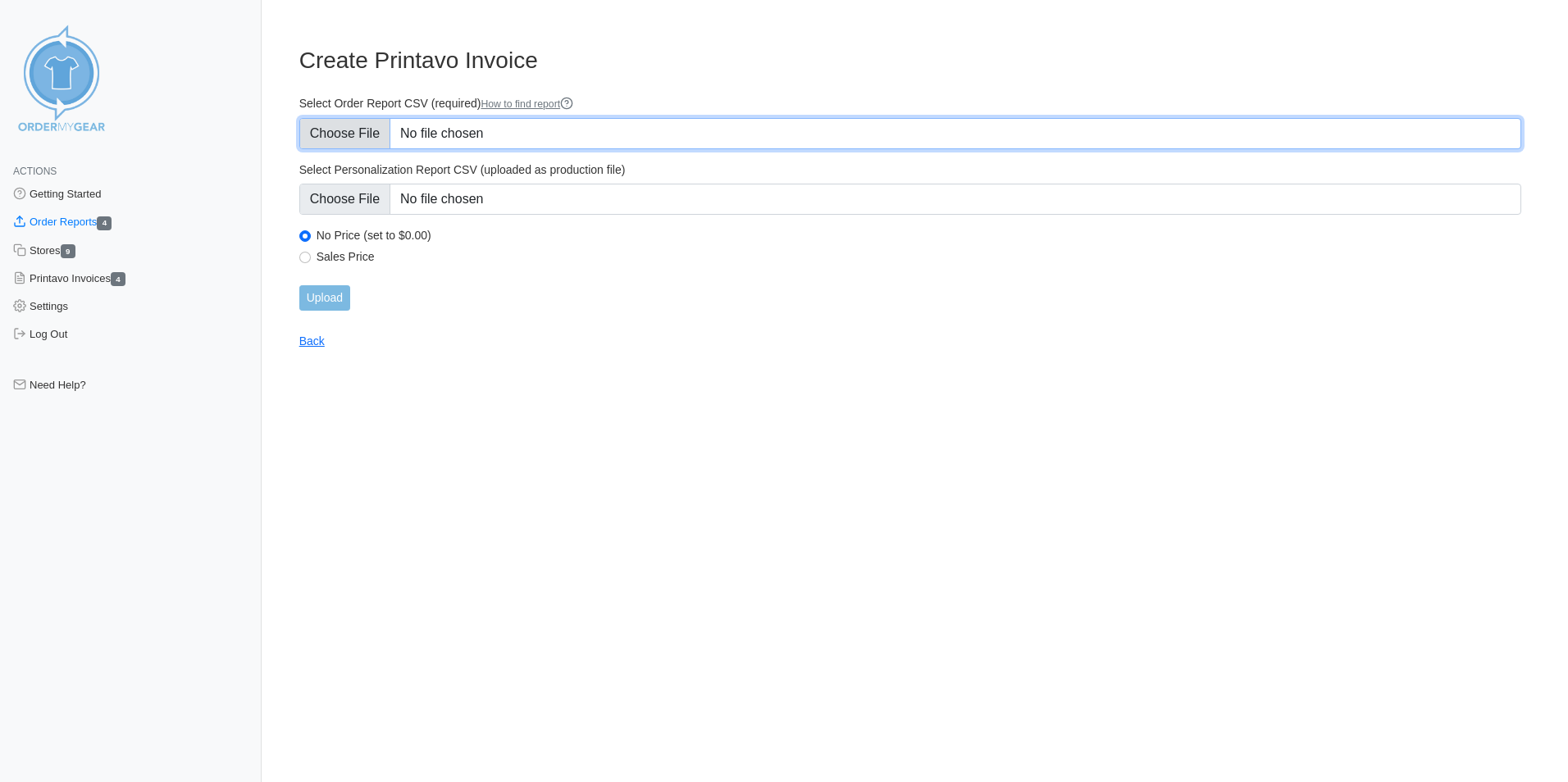
click at [361, 140] on input "Select Order Report CSV (required) How to find report" at bounding box center [910, 133] width 1222 height 31
type input "C:\fakepath\KCC2K_order_report (1).csv"
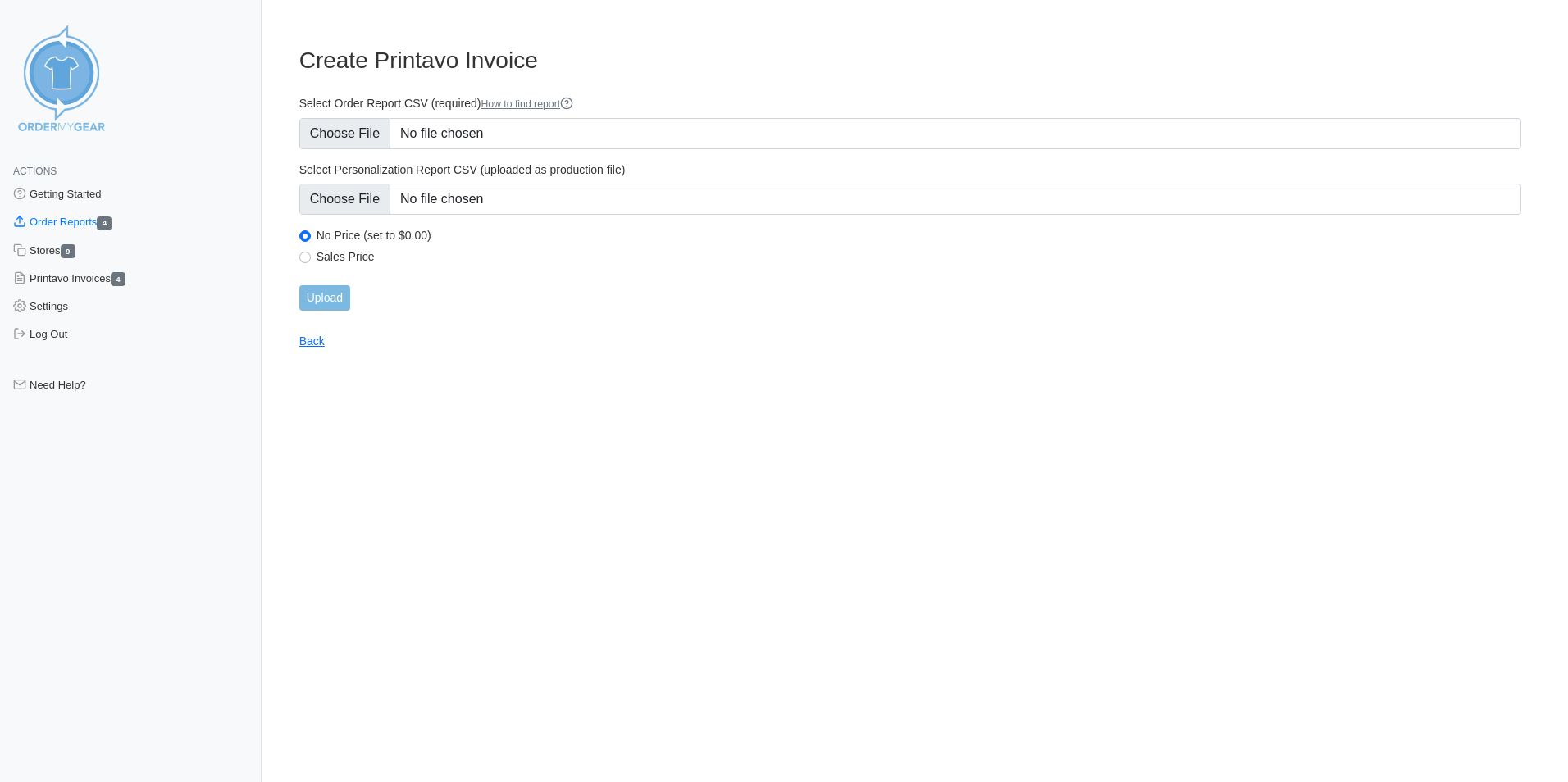
click at [349, 258] on label "Sales Price" at bounding box center [919, 256] width 1205 height 15
click at [311, 258] on input "Sales Price" at bounding box center [305, 258] width 12 height 12
radio input "true"
click at [333, 307] on input "Upload" at bounding box center [325, 298] width 51 height 26
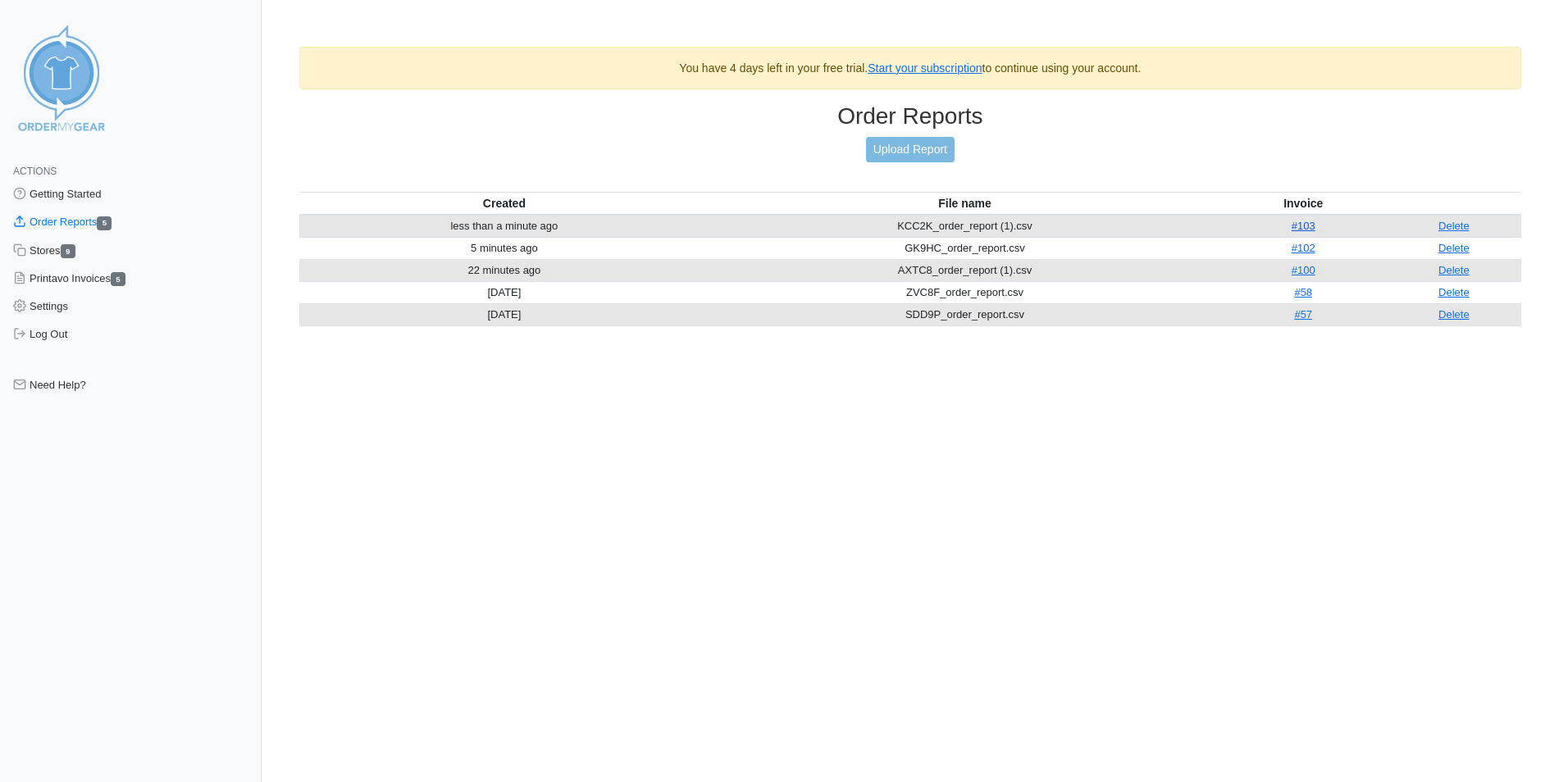
click at [1298, 227] on link "#103" at bounding box center [1303, 226] width 24 height 13
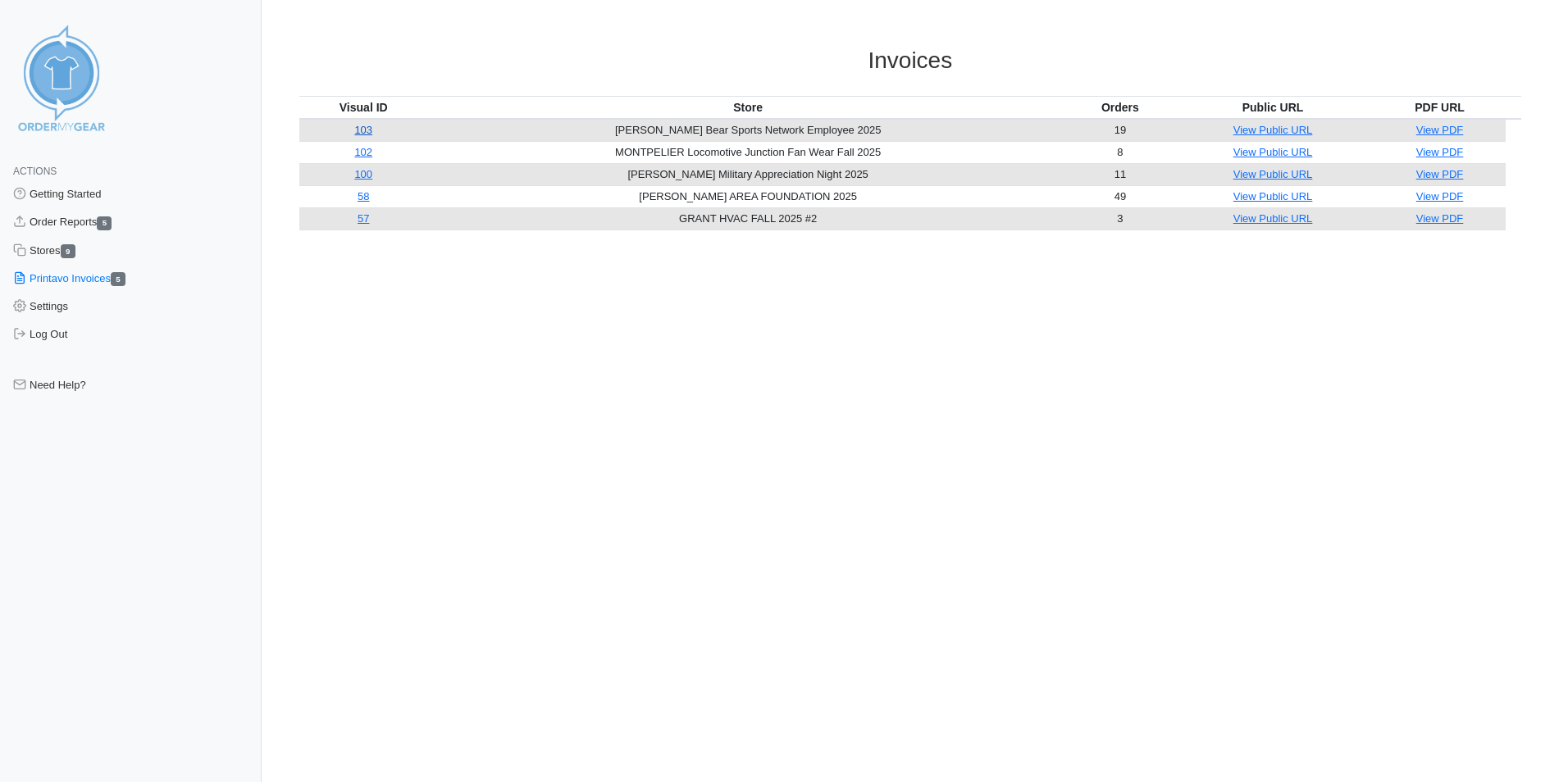
click at [367, 132] on link "103" at bounding box center [363, 130] width 18 height 13
